Goal: Information Seeking & Learning: Learn about a topic

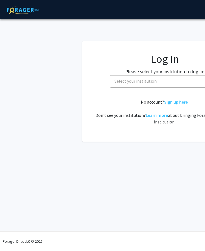
select select
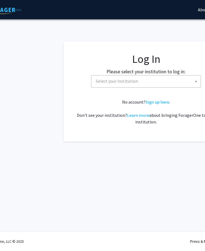
scroll to position [0, 21]
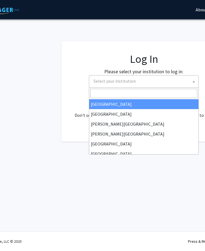
click at [135, 83] on span "Select your institution" at bounding box center [145, 80] width 107 height 11
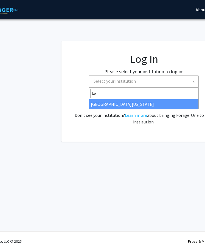
type input "ke"
select select "13"
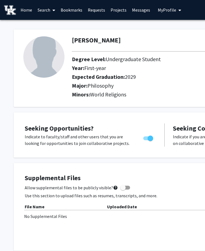
click at [42, 10] on link "Search" at bounding box center [46, 9] width 23 height 19
click at [46, 13] on link "Search" at bounding box center [46, 9] width 23 height 19
click at [118, 12] on link "Projects" at bounding box center [118, 9] width 21 height 19
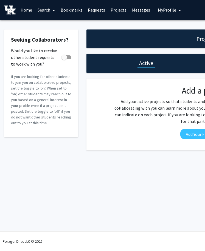
click at [23, 14] on link "Home" at bounding box center [26, 9] width 17 height 19
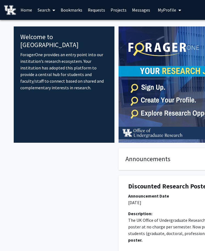
click at [47, 6] on link "Search" at bounding box center [46, 9] width 23 height 19
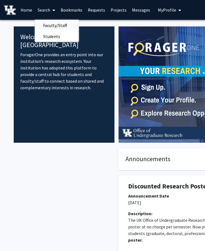
click at [50, 23] on span "Faculty/Staff" at bounding box center [55, 25] width 40 height 11
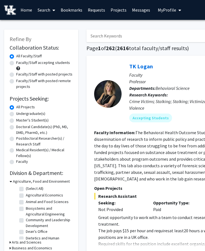
click at [19, 114] on label "Undergraduate(s)" at bounding box center [30, 114] width 29 height 6
click at [19, 114] on input "Undergraduate(s)" at bounding box center [18, 113] width 4 height 4
radio input "true"
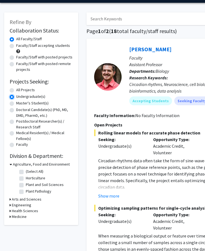
scroll to position [37, 0]
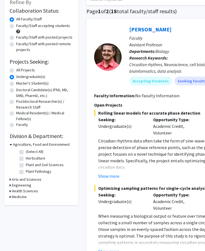
click at [19, 179] on h3 "Arts and Sciences" at bounding box center [27, 179] width 30 height 6
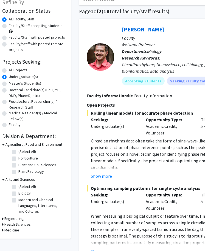
scroll to position [37, 7]
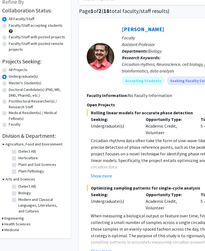
click at [18, 199] on label "Modern and Classical Languages, Literatures, and Cultures" at bounding box center [41, 204] width 46 height 17
click at [18, 199] on input "Modern and Classical Languages, Literatures, and Cultures" at bounding box center [20, 198] width 4 height 4
checkbox input "true"
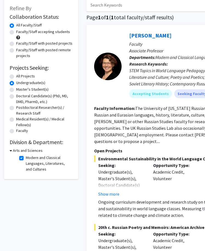
scroll to position [42, 0]
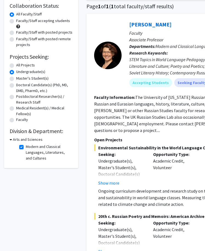
click at [26, 146] on label "Modern and Classical Languages, Literatures, and Cultures" at bounding box center [49, 152] width 46 height 17
click at [26, 146] on input "Modern and Classical Languages, Literatures, and Cultures" at bounding box center [28, 146] width 4 height 4
checkbox input "false"
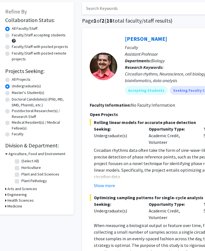
scroll to position [28, 0]
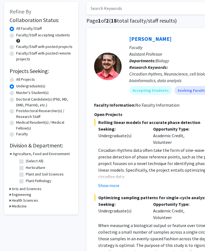
click at [22, 35] on label "Faculty/Staff accepting students" at bounding box center [43, 35] width 54 height 6
click at [20, 35] on input "Faculty/Staff accepting students" at bounding box center [18, 34] width 4 height 4
radio input "true"
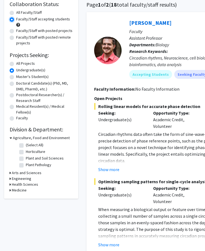
scroll to position [50, 0]
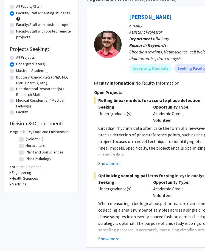
click at [19, 167] on h3 "Arts and Sciences" at bounding box center [27, 167] width 30 height 6
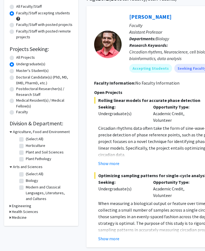
click at [26, 174] on label "(Select All)" at bounding box center [35, 174] width 18 height 6
click at [26, 174] on input "(Select All)" at bounding box center [28, 173] width 4 height 4
checkbox input "true"
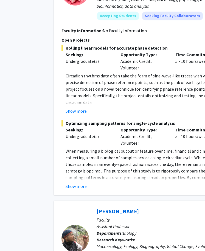
scroll to position [0, 33]
